Goal: Task Accomplishment & Management: Manage account settings

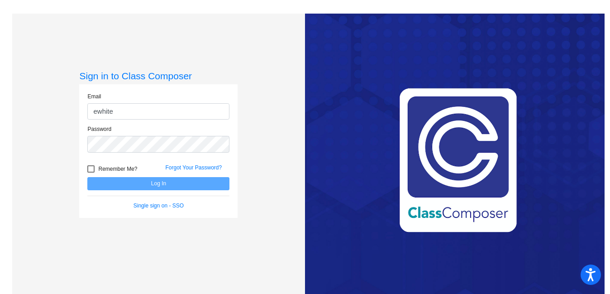
type input "[EMAIL_ADDRESS][DOMAIN_NAME]"
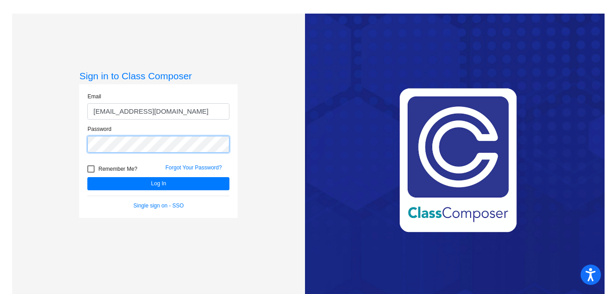
click at [87, 177] on button "Log In" at bounding box center [158, 183] width 142 height 13
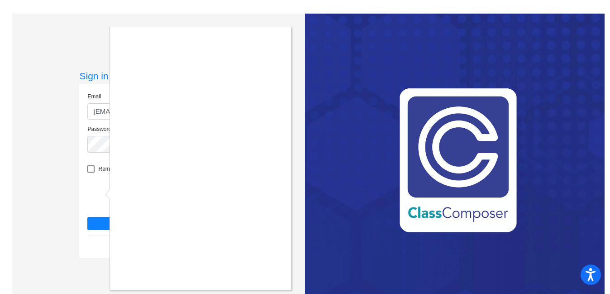
click at [87, 47] on div at bounding box center [305, 147] width 610 height 294
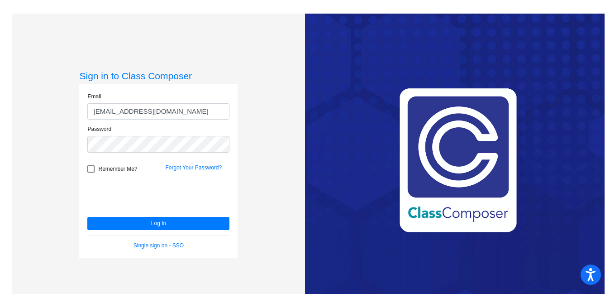
click at [249, 207] on div "Sign in to Class Composer Email [EMAIL_ADDRESS][DOMAIN_NAME] Password Remember …" at bounding box center [158, 161] width 293 height 294
click at [200, 165] on link "Forgot Your Password?" at bounding box center [193, 167] width 57 height 6
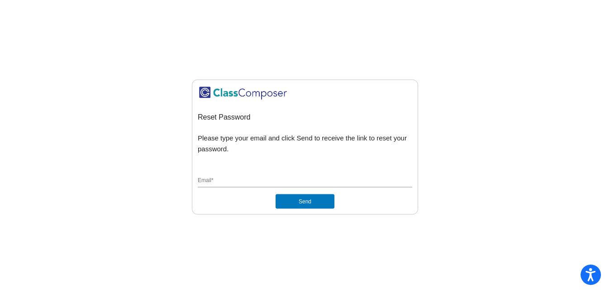
click at [267, 186] on div "Email *" at bounding box center [305, 178] width 215 height 17
type input "[EMAIL_ADDRESS][DOMAIN_NAME]"
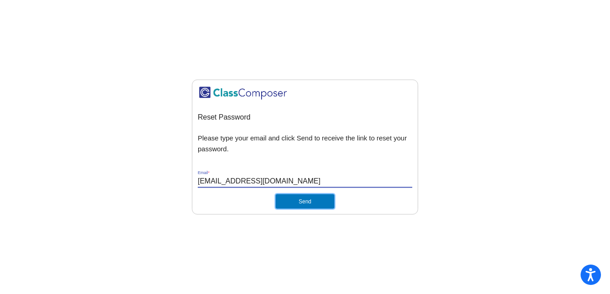
click at [304, 201] on button "Send" at bounding box center [305, 201] width 59 height 14
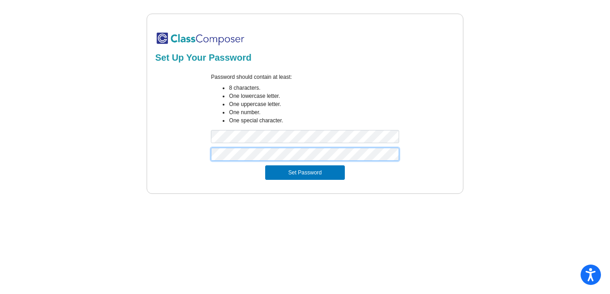
click at [265, 165] on button "Set Password" at bounding box center [305, 172] width 80 height 14
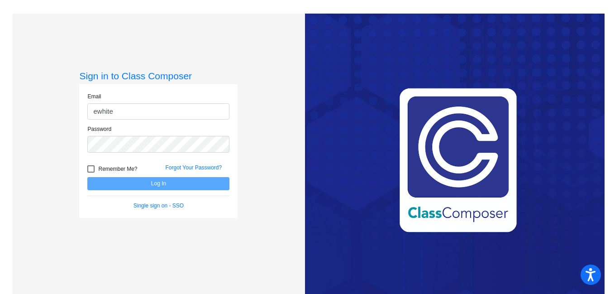
type input "[EMAIL_ADDRESS][DOMAIN_NAME]"
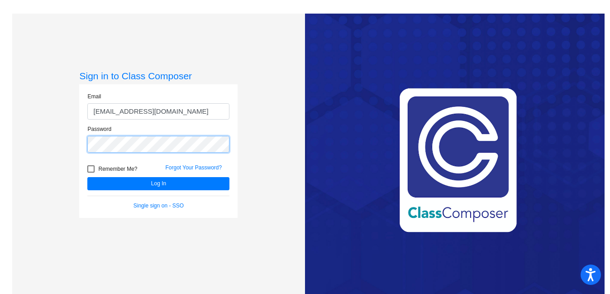
click at [87, 177] on button "Log In" at bounding box center [158, 183] width 142 height 13
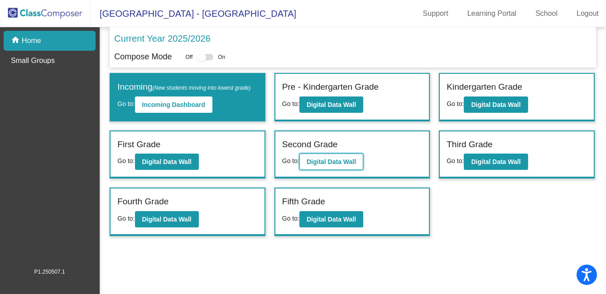
click at [324, 170] on button "Digital Data Wall" at bounding box center [331, 161] width 64 height 16
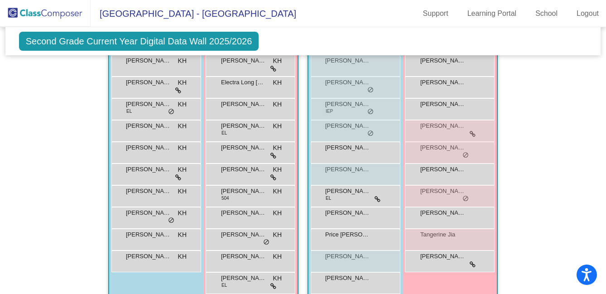
scroll to position [570, 0]
